Goal: Navigation & Orientation: Find specific page/section

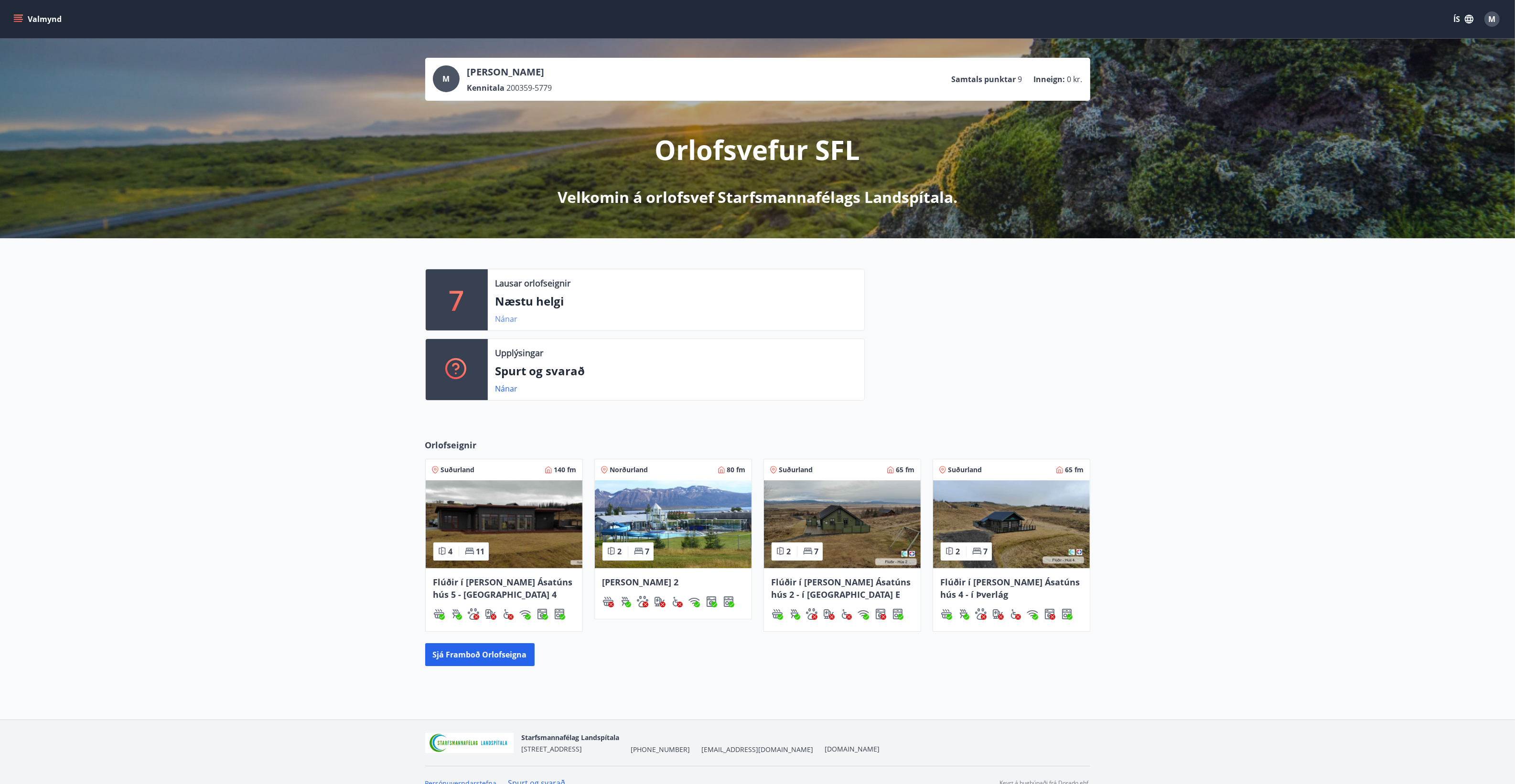
click at [505, 319] on link "Nánar" at bounding box center [506, 319] width 22 height 11
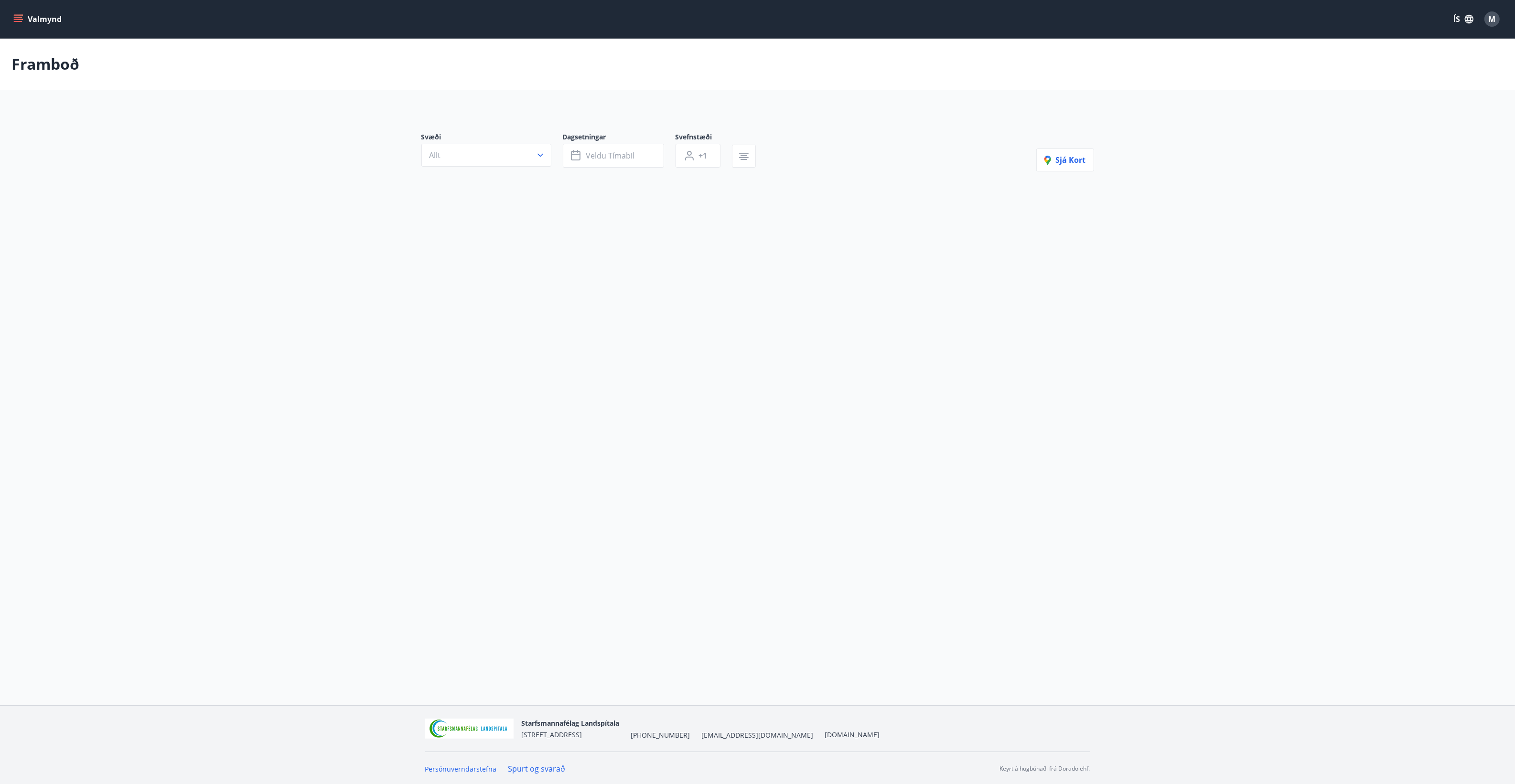
type input "*"
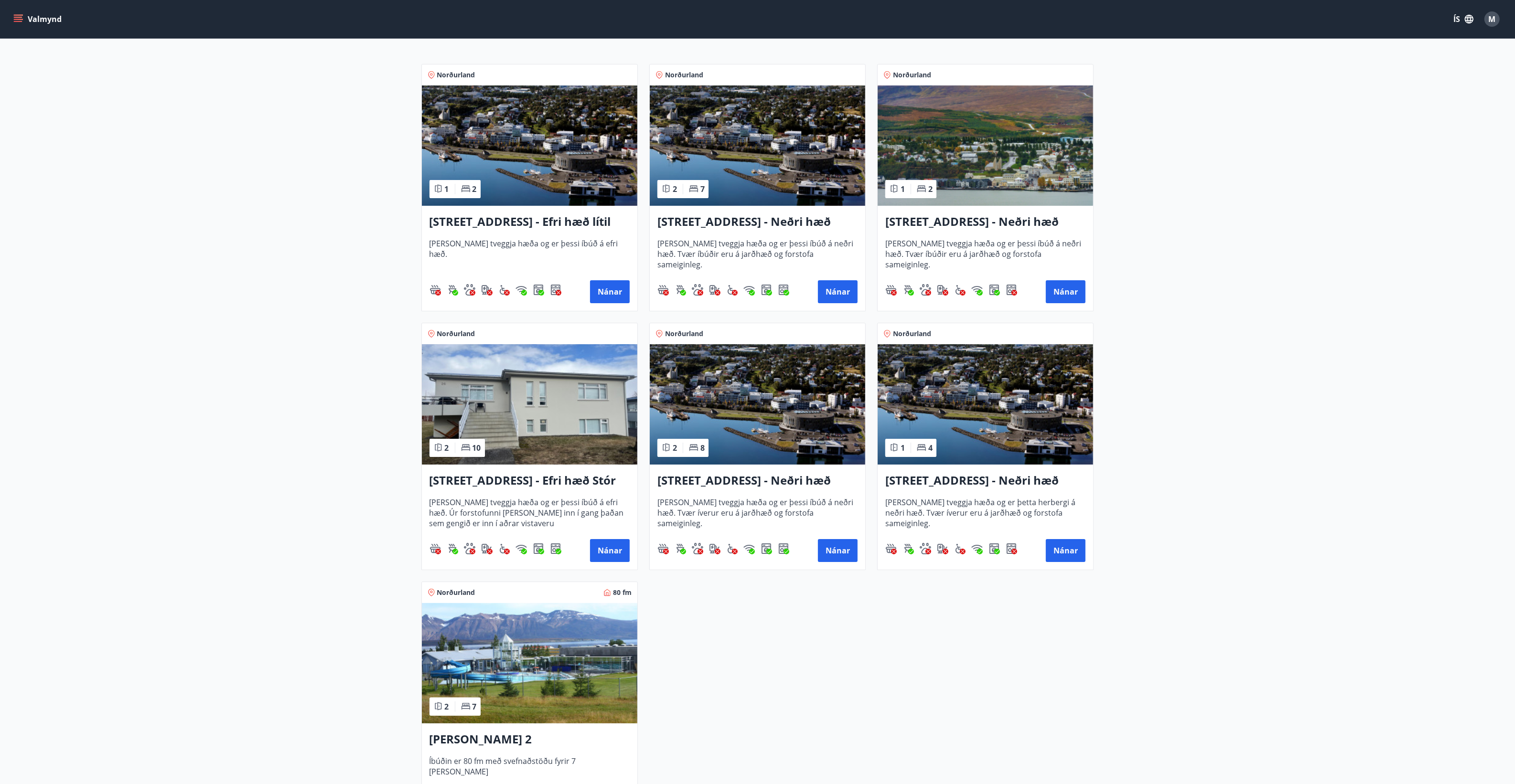
scroll to position [179, 0]
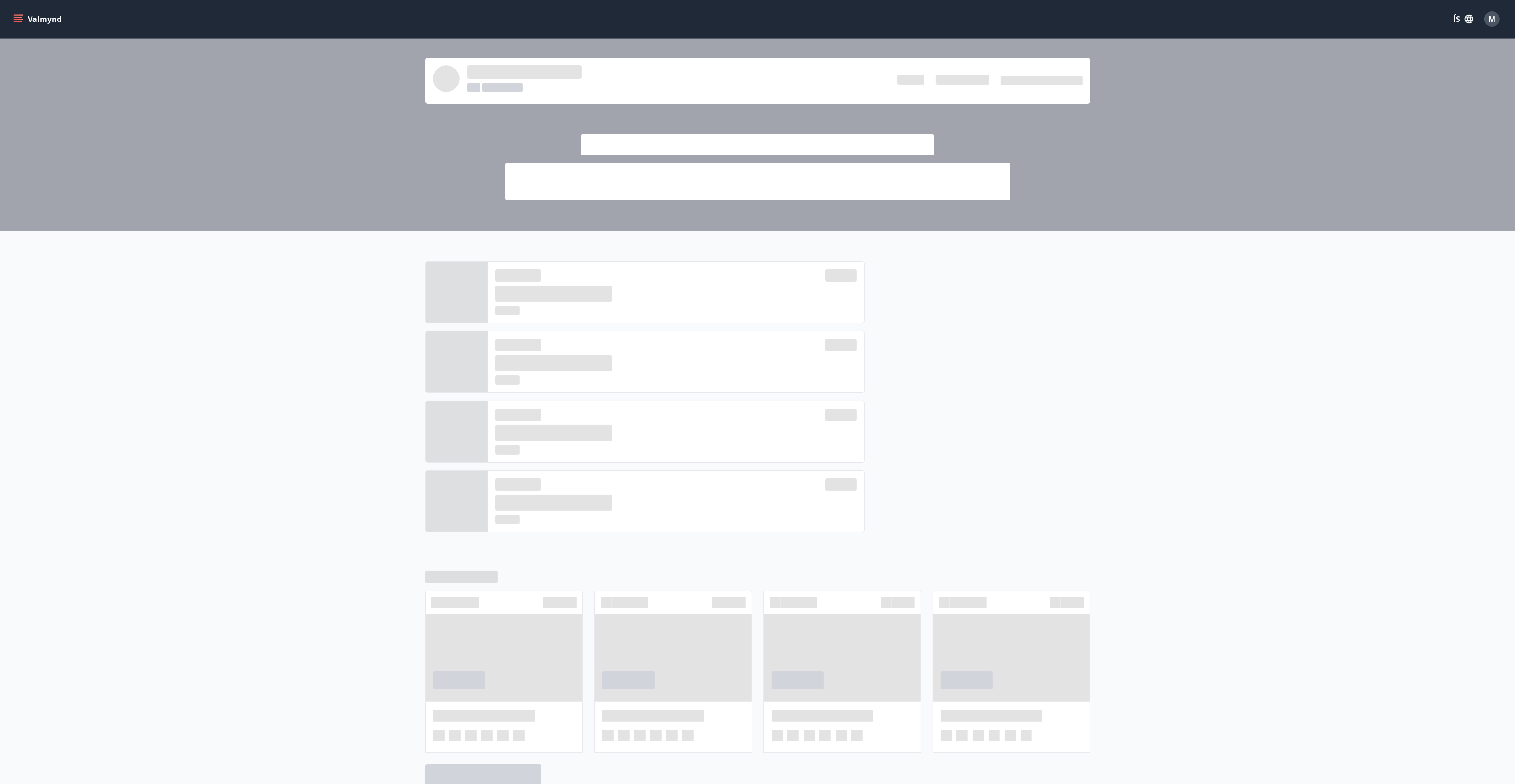
click at [67, 18] on div "Valmynd ÍS M" at bounding box center [757, 19] width 1492 height 23
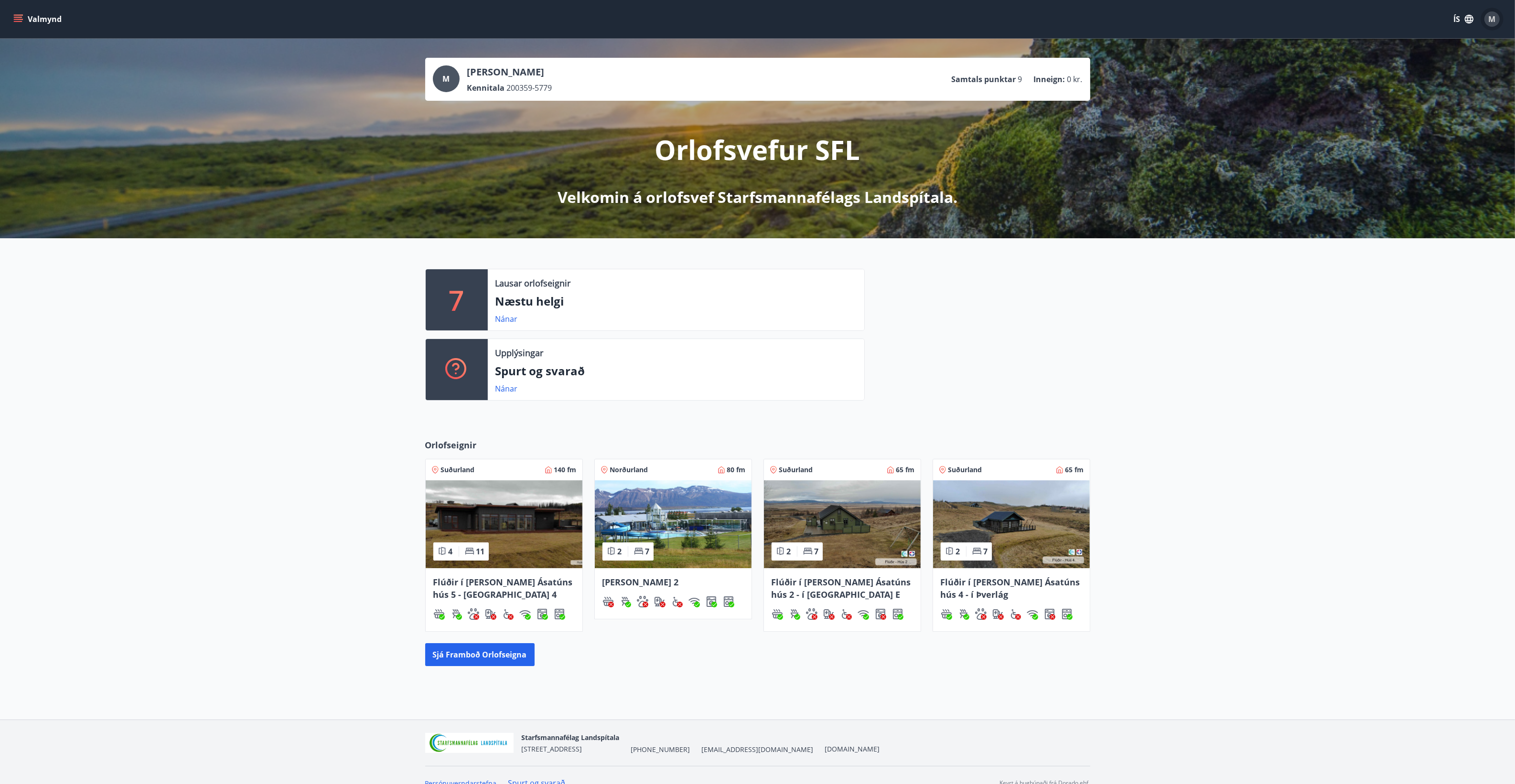
click at [1485, 15] on div "M" at bounding box center [1492, 19] width 15 height 15
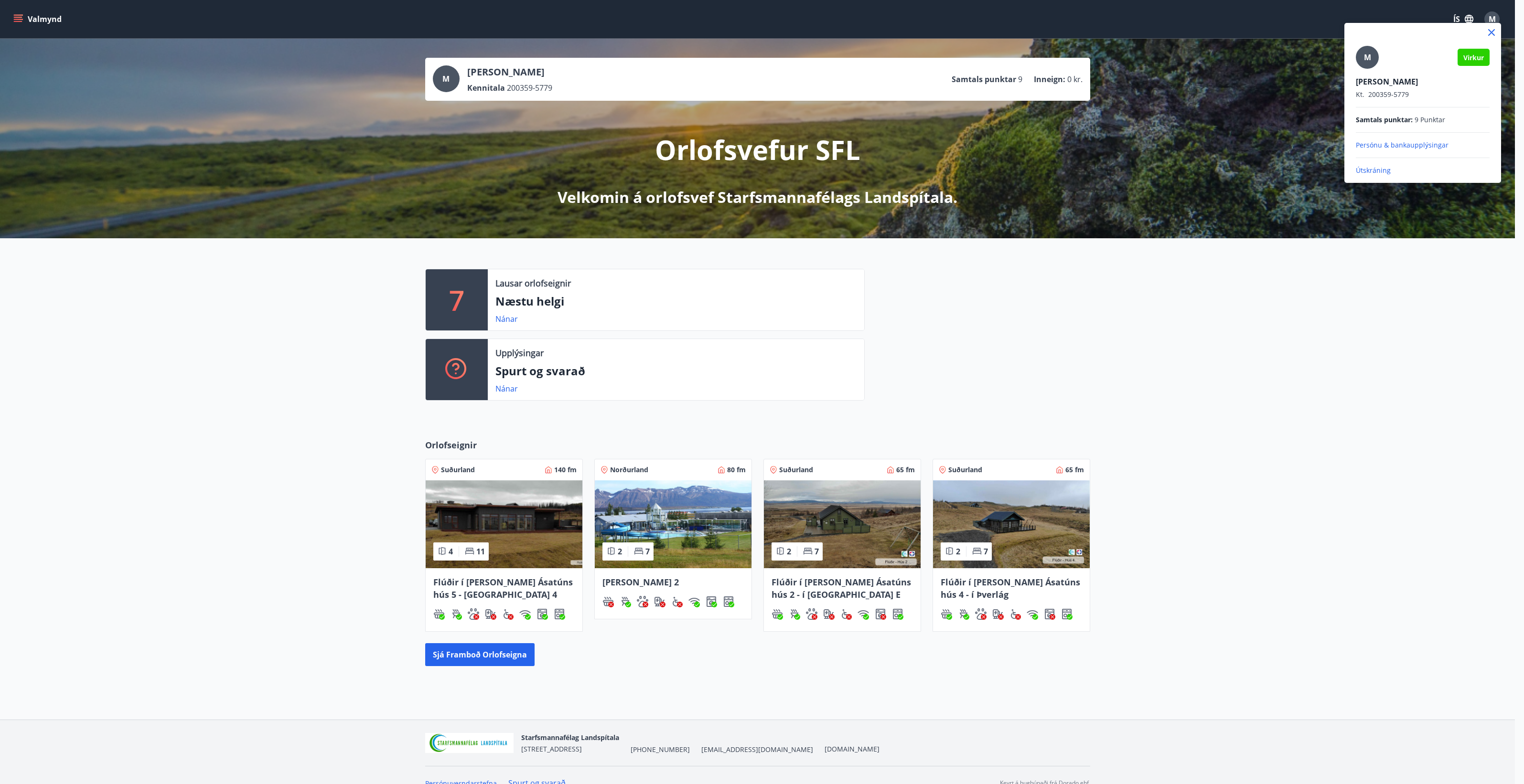
click at [1407, 166] on p "Útskráning" at bounding box center [1423, 170] width 134 height 9
